Goal: Check status: Check status

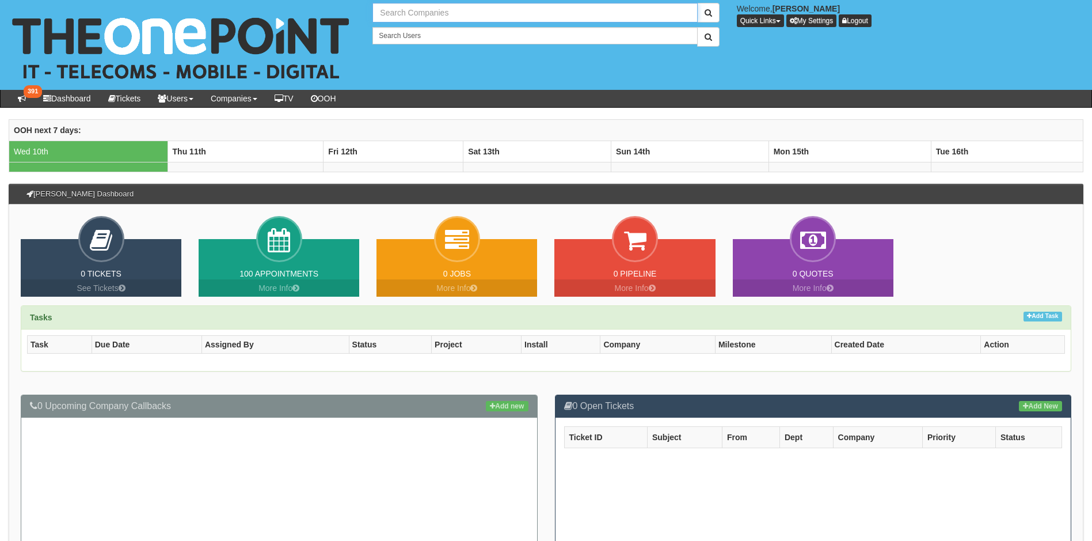
click at [581, 12] on input "text" at bounding box center [534, 13] width 325 height 20
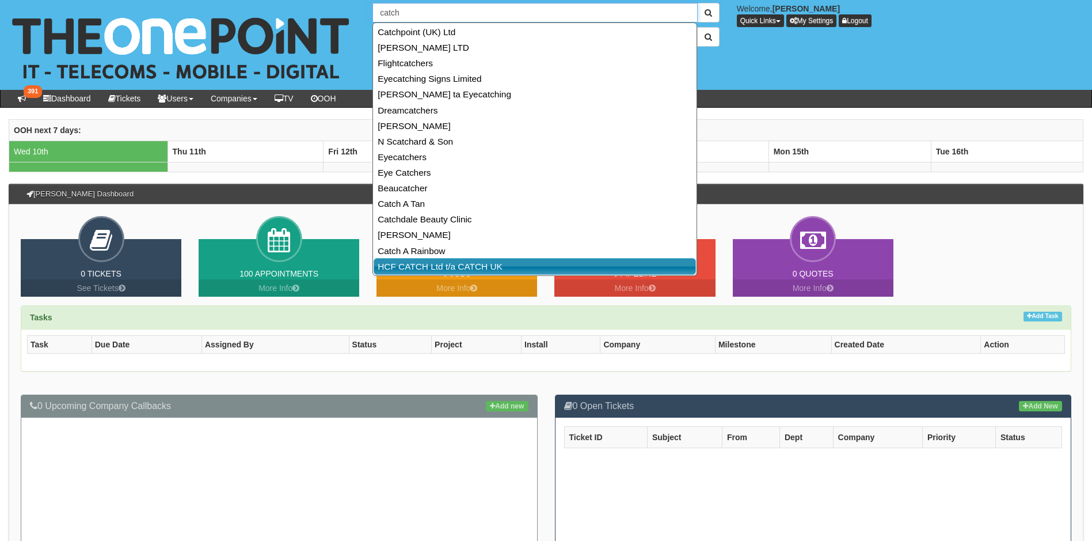
click at [433, 264] on link "HCF CATCH Ltd t/a CATCH UK" at bounding box center [535, 266] width 322 height 17
type input "HCF CATCH Ltd t/a CATCH UK"
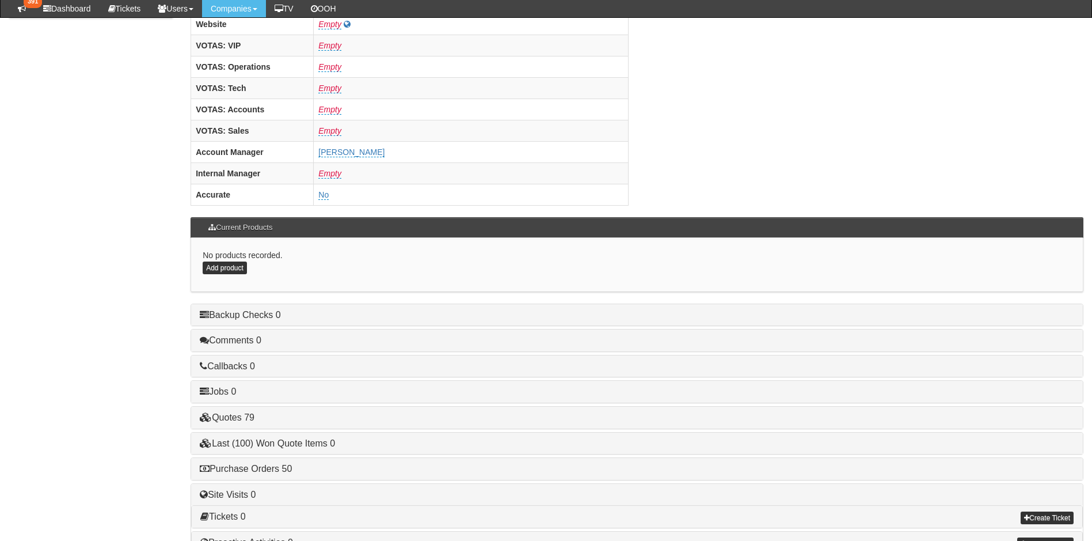
scroll to position [474, 0]
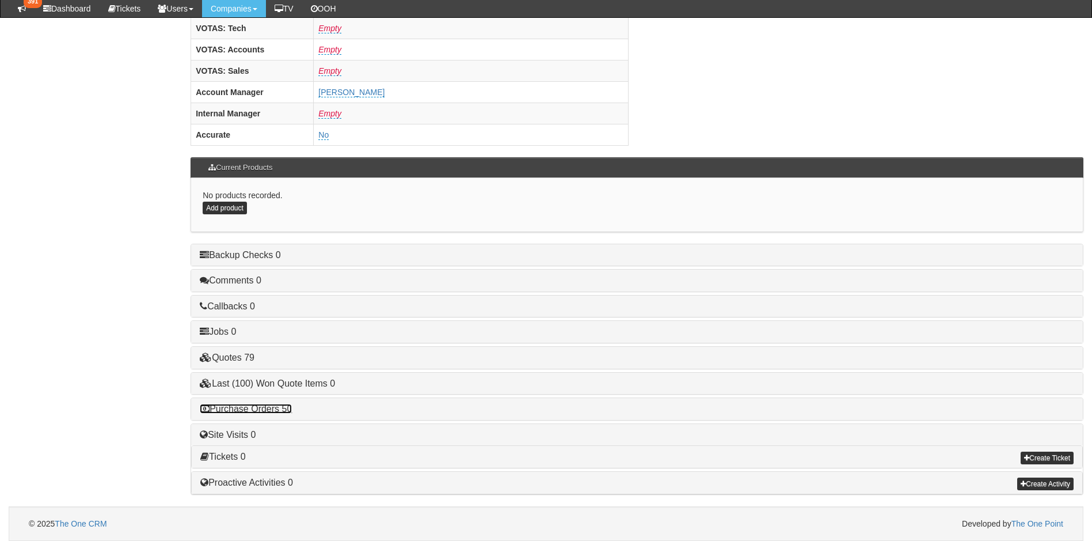
click at [251, 409] on link "Purchase Orders 50" at bounding box center [246, 409] width 92 height 10
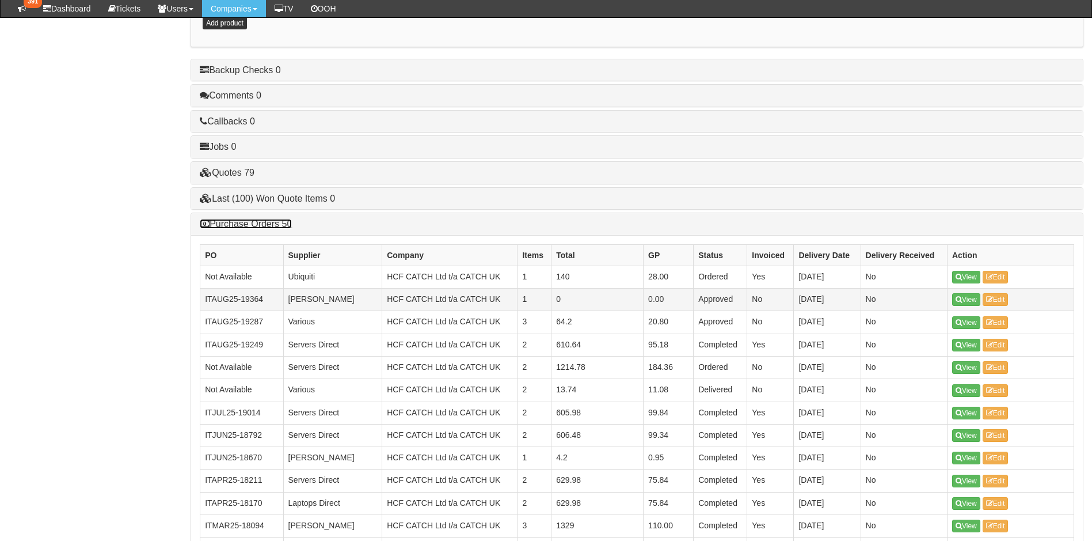
scroll to position [647, 0]
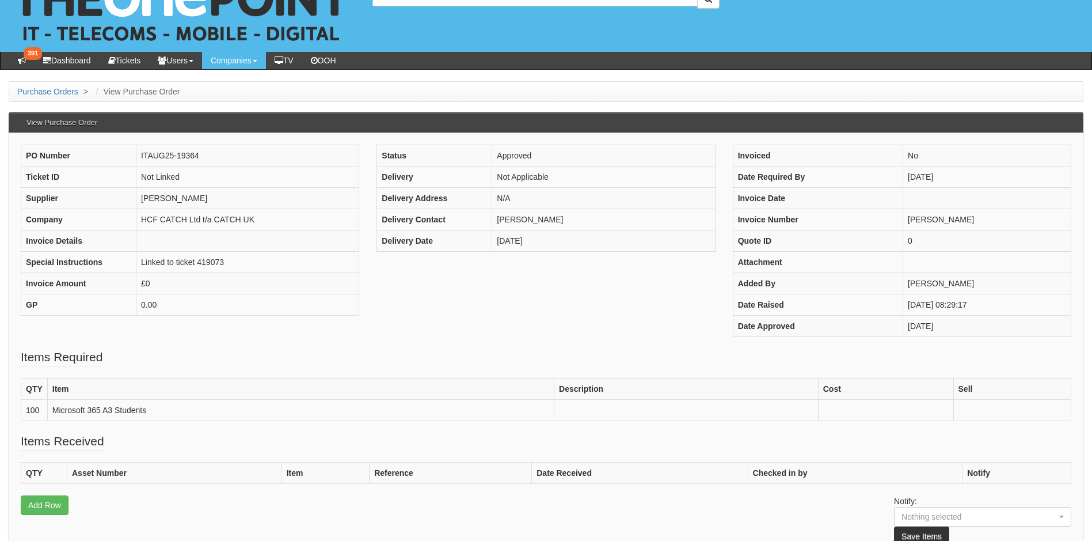
scroll to position [58, 0]
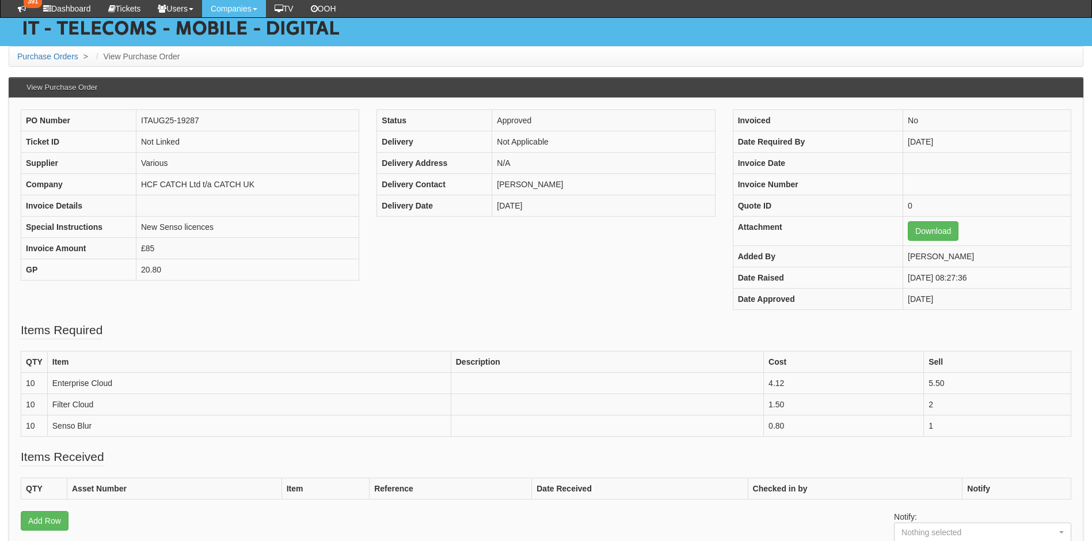
scroll to position [115, 0]
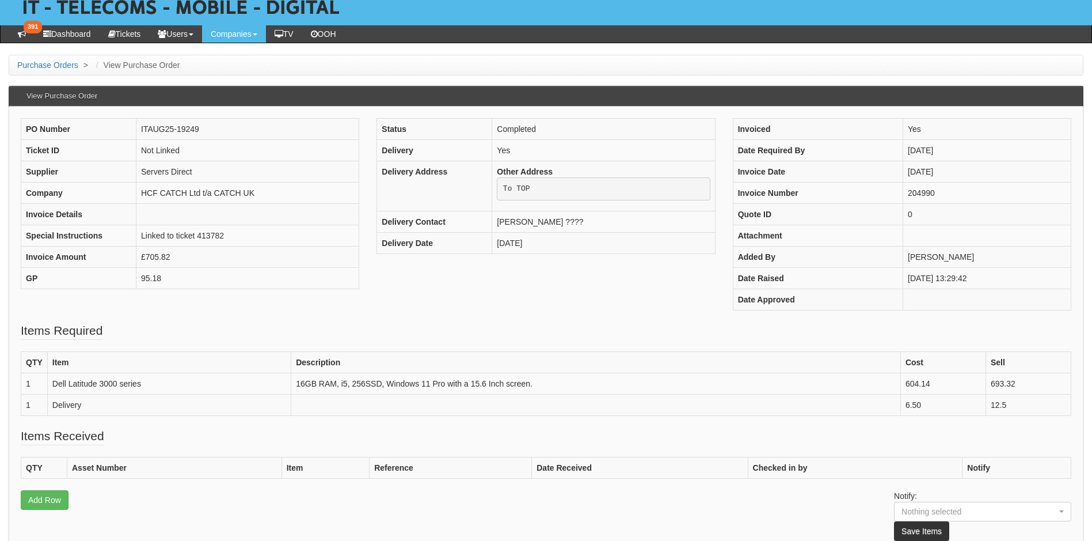
scroll to position [58, 0]
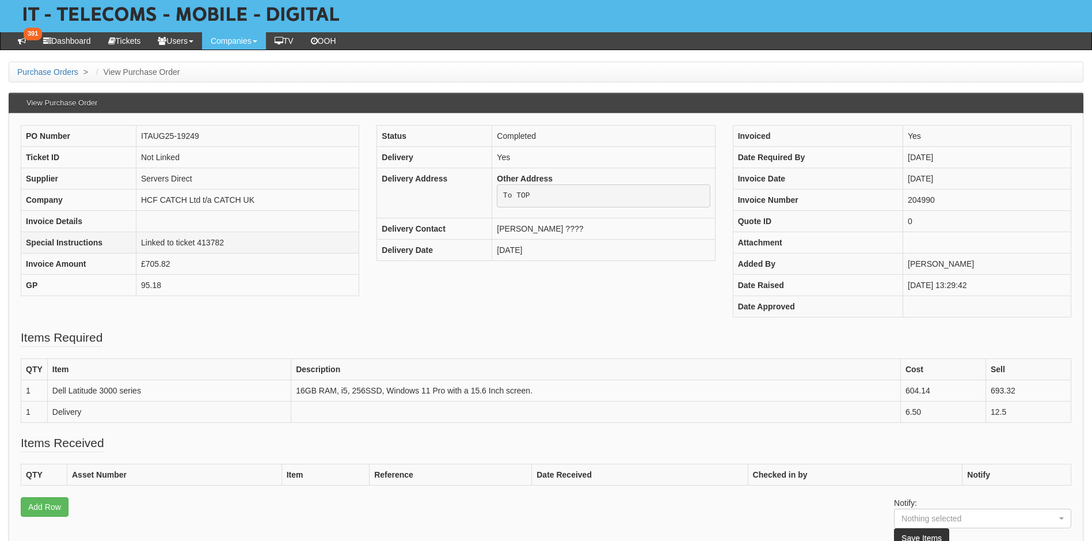
click at [206, 242] on td "Linked to ticket 413782" at bounding box center [247, 242] width 223 height 21
copy td "413782"
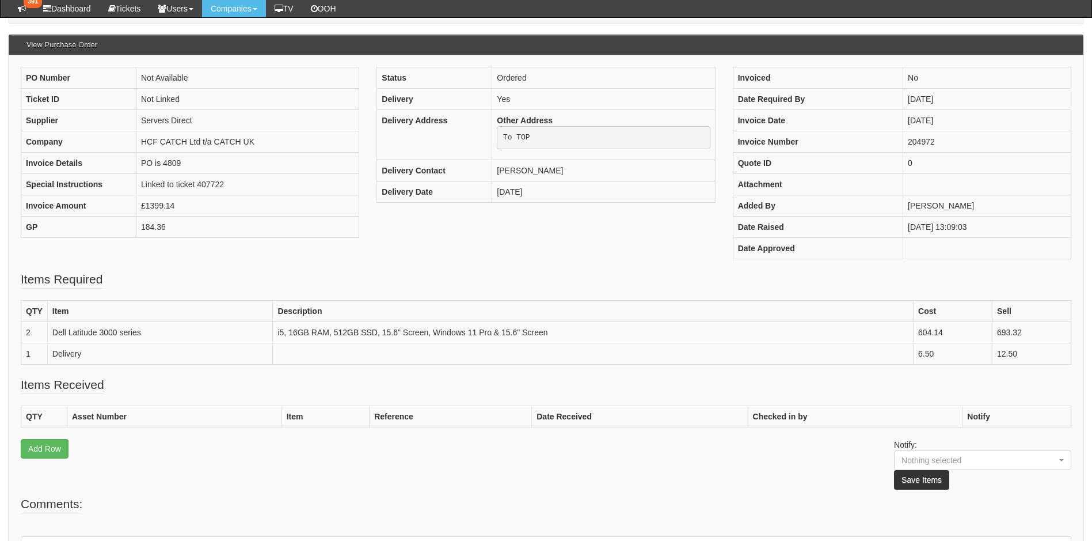
scroll to position [201, 0]
